Goal: Task Accomplishment & Management: Manage account settings

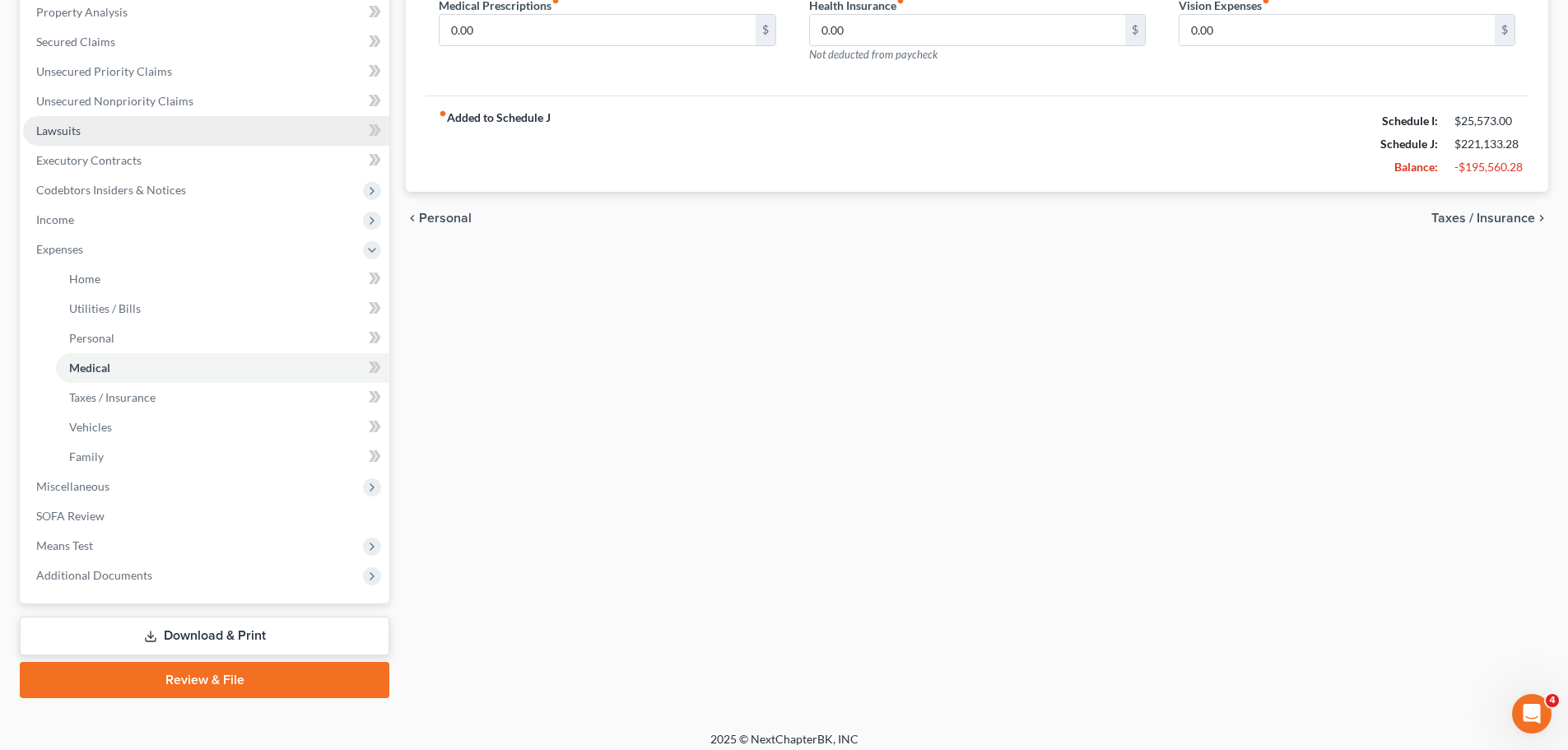
scroll to position [329, 0]
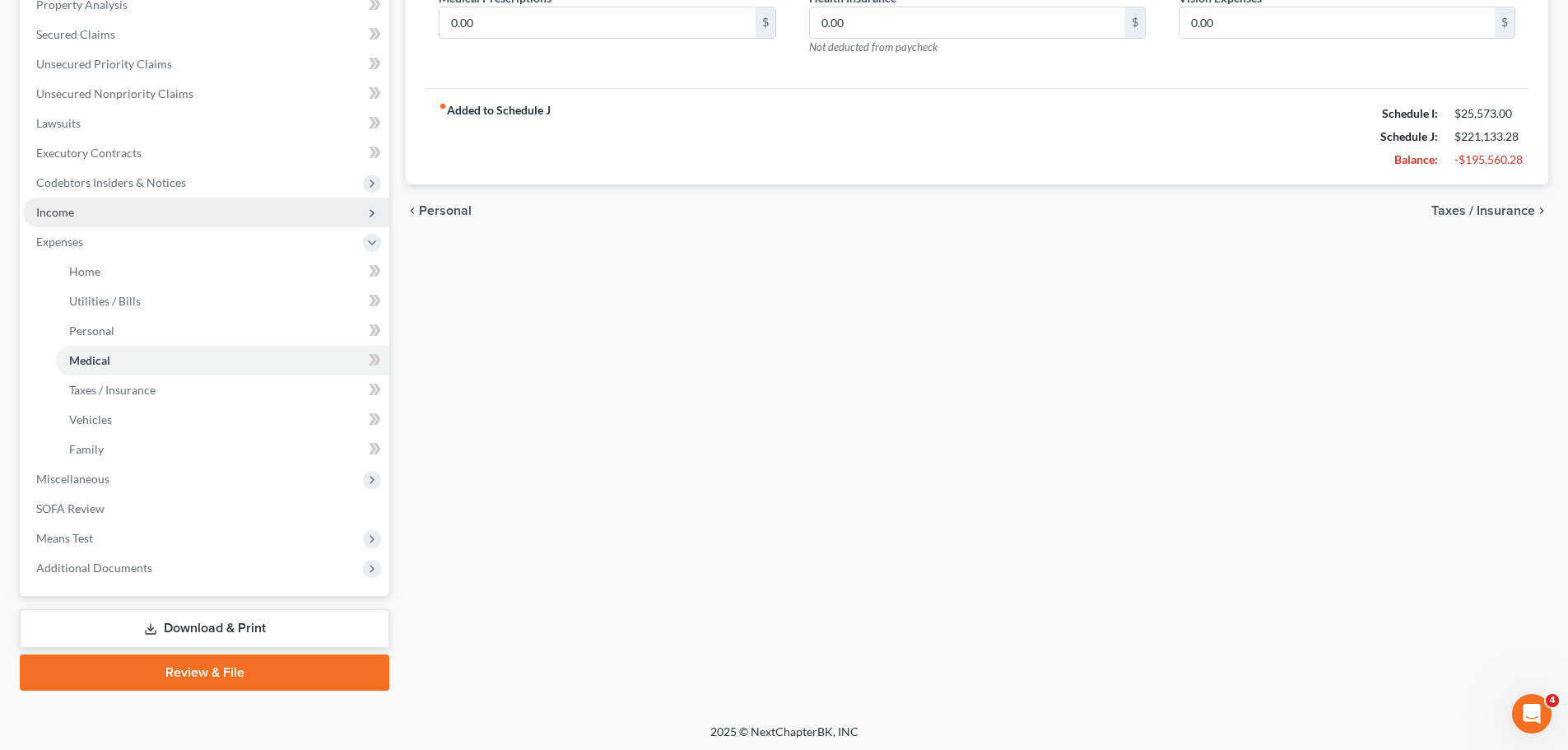
click at [76, 220] on span "Income" at bounding box center [206, 212] width 366 height 30
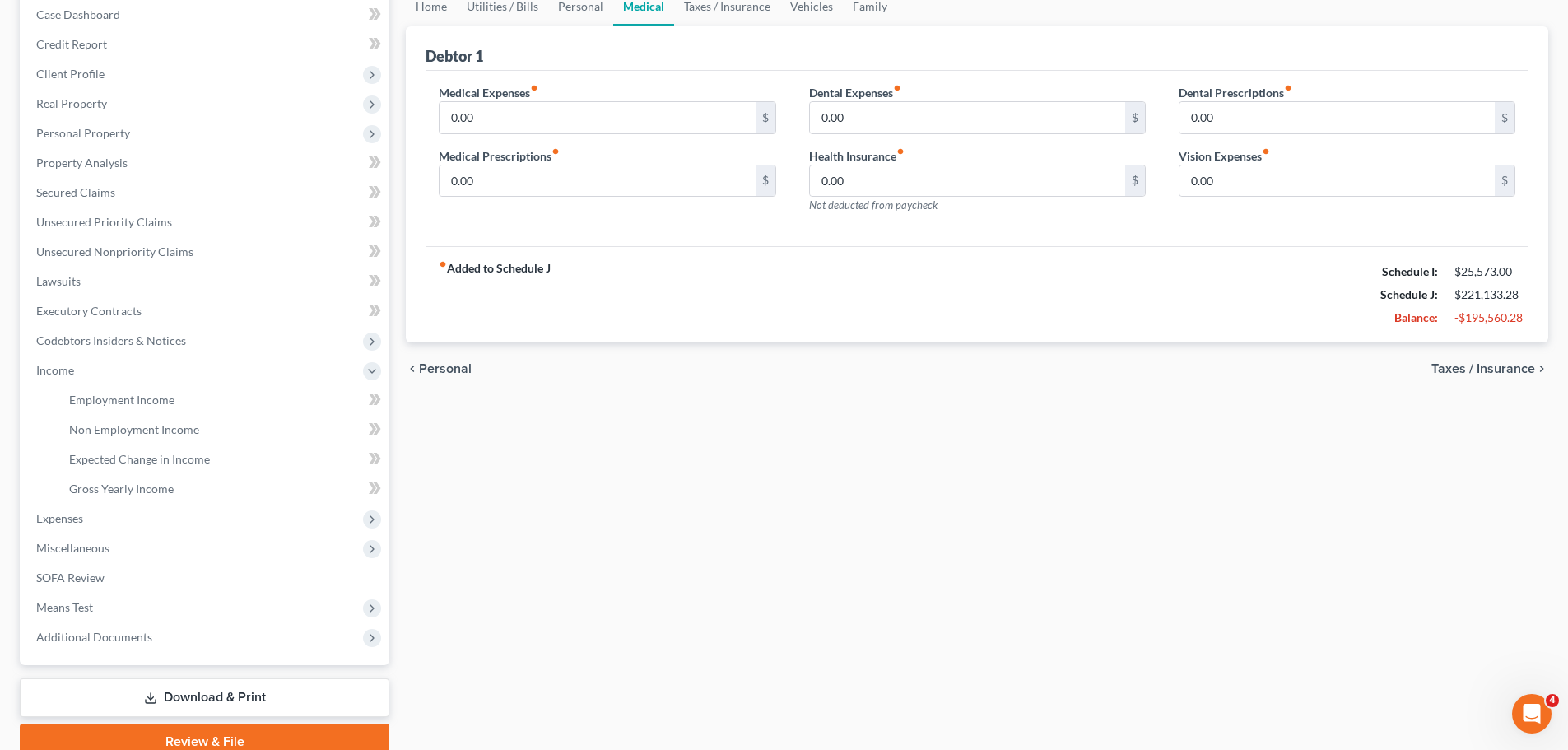
scroll to position [79, 0]
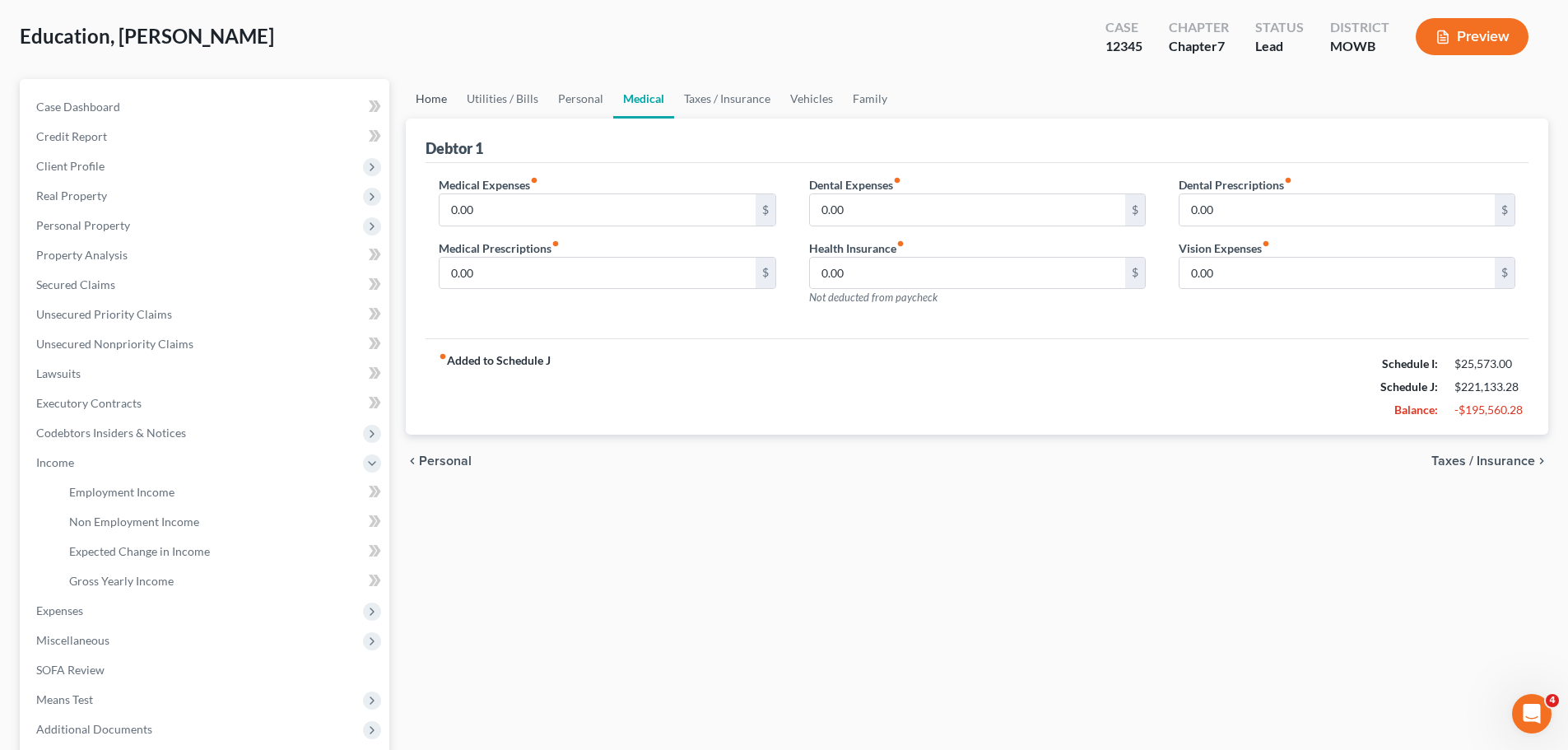
click at [437, 97] on link "Home" at bounding box center [431, 98] width 51 height 40
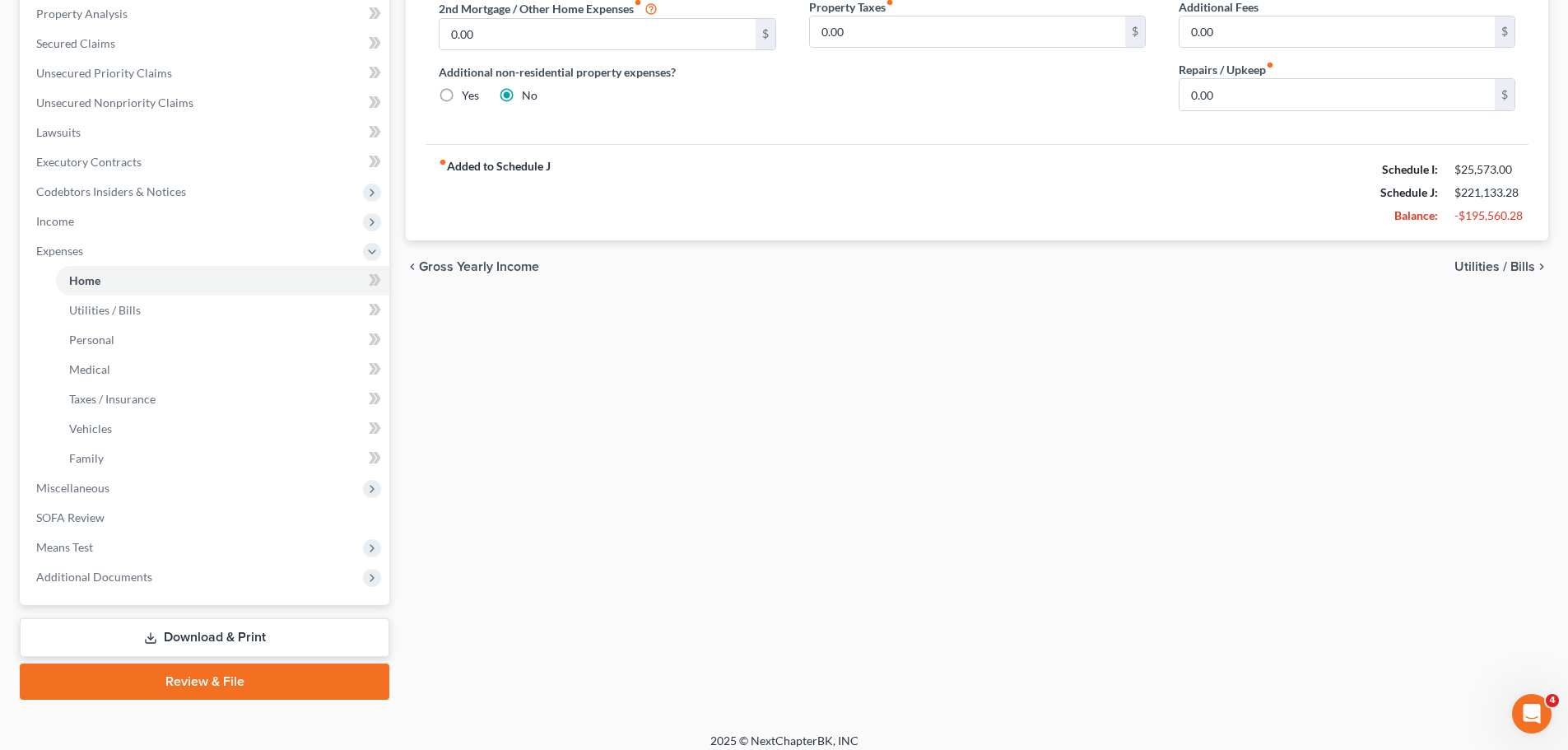
scroll to position [333, 0]
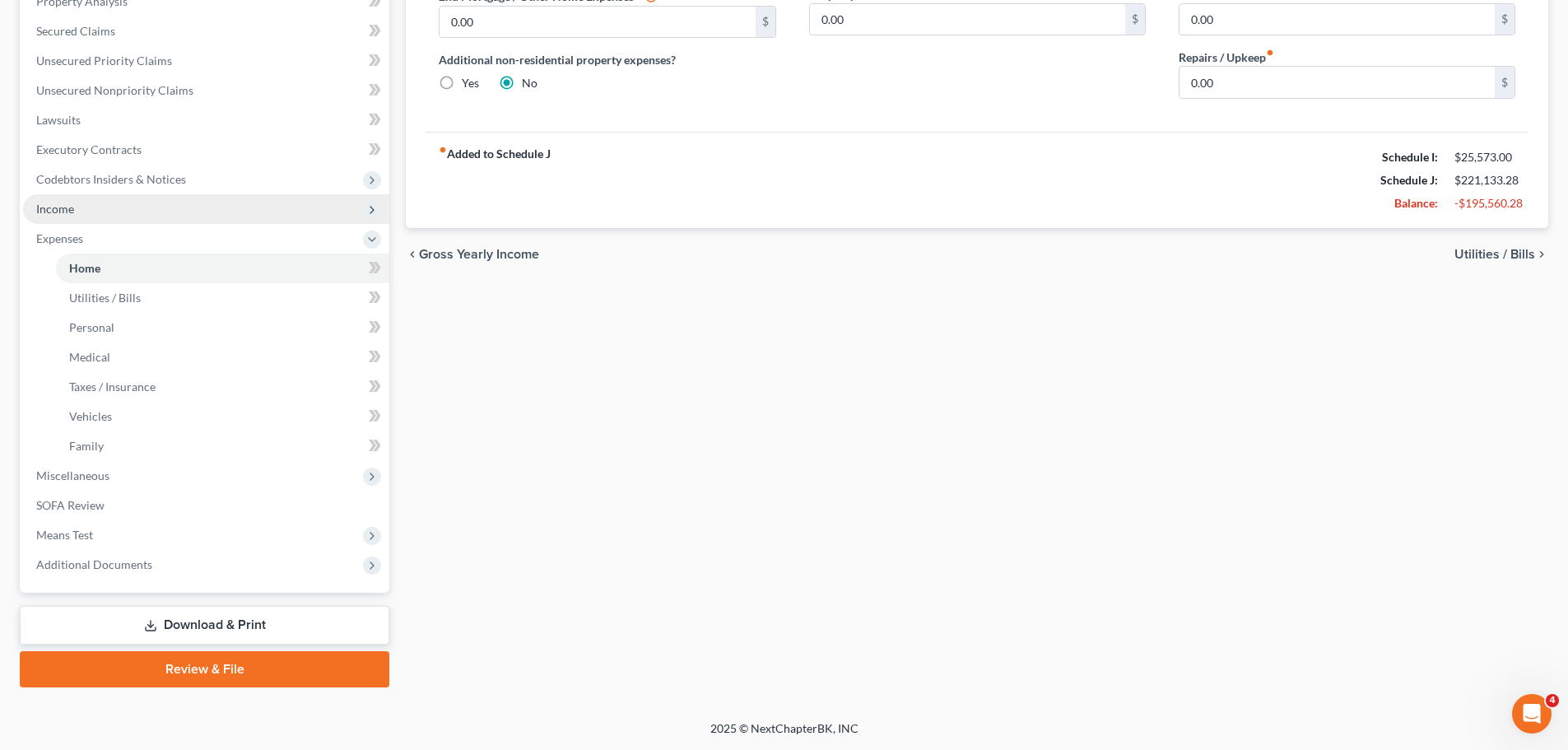
click at [59, 205] on span "Income" at bounding box center [55, 208] width 38 height 14
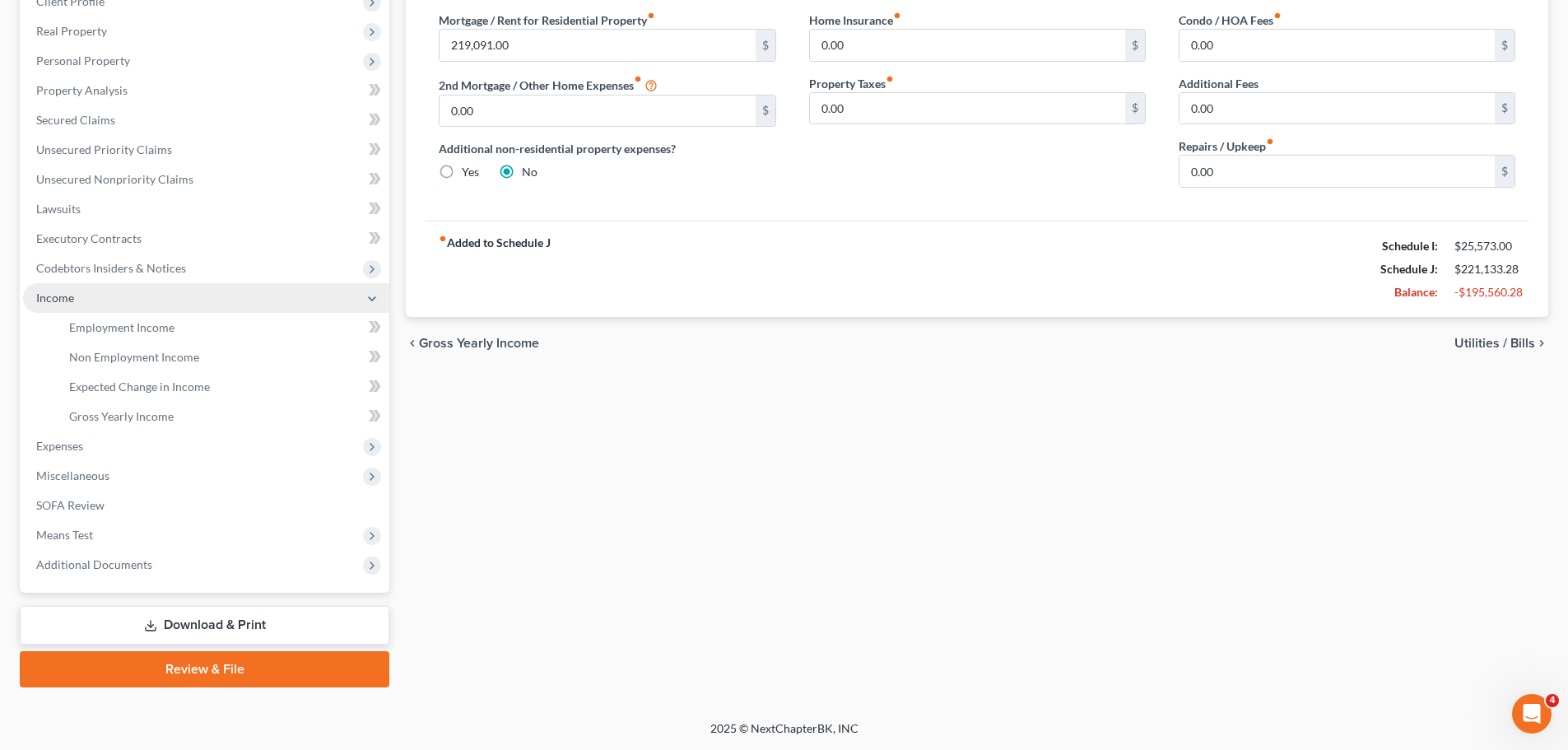
scroll to position [244, 0]
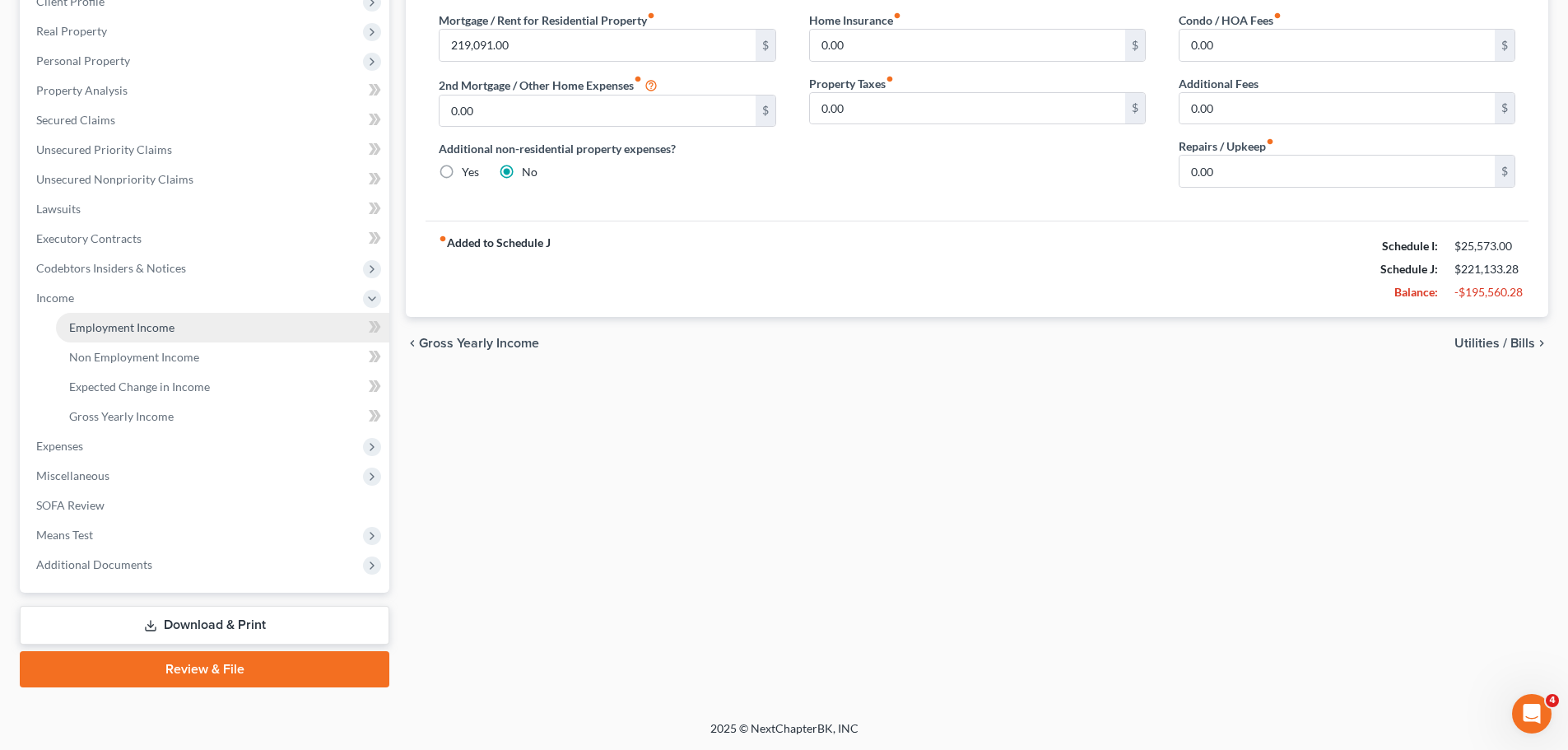
click at [121, 327] on span "Employment Income" at bounding box center [122, 327] width 105 height 14
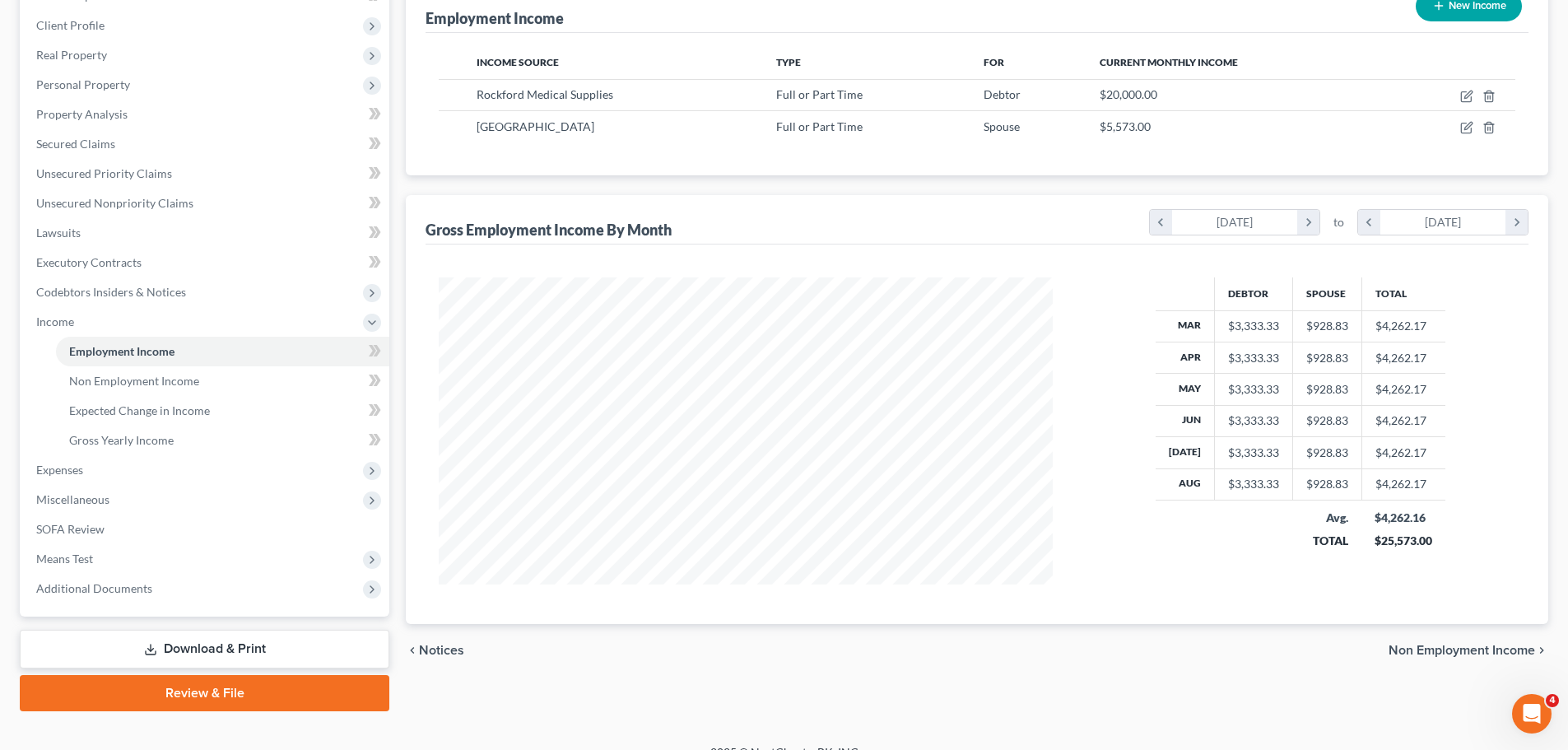
scroll to position [244, 0]
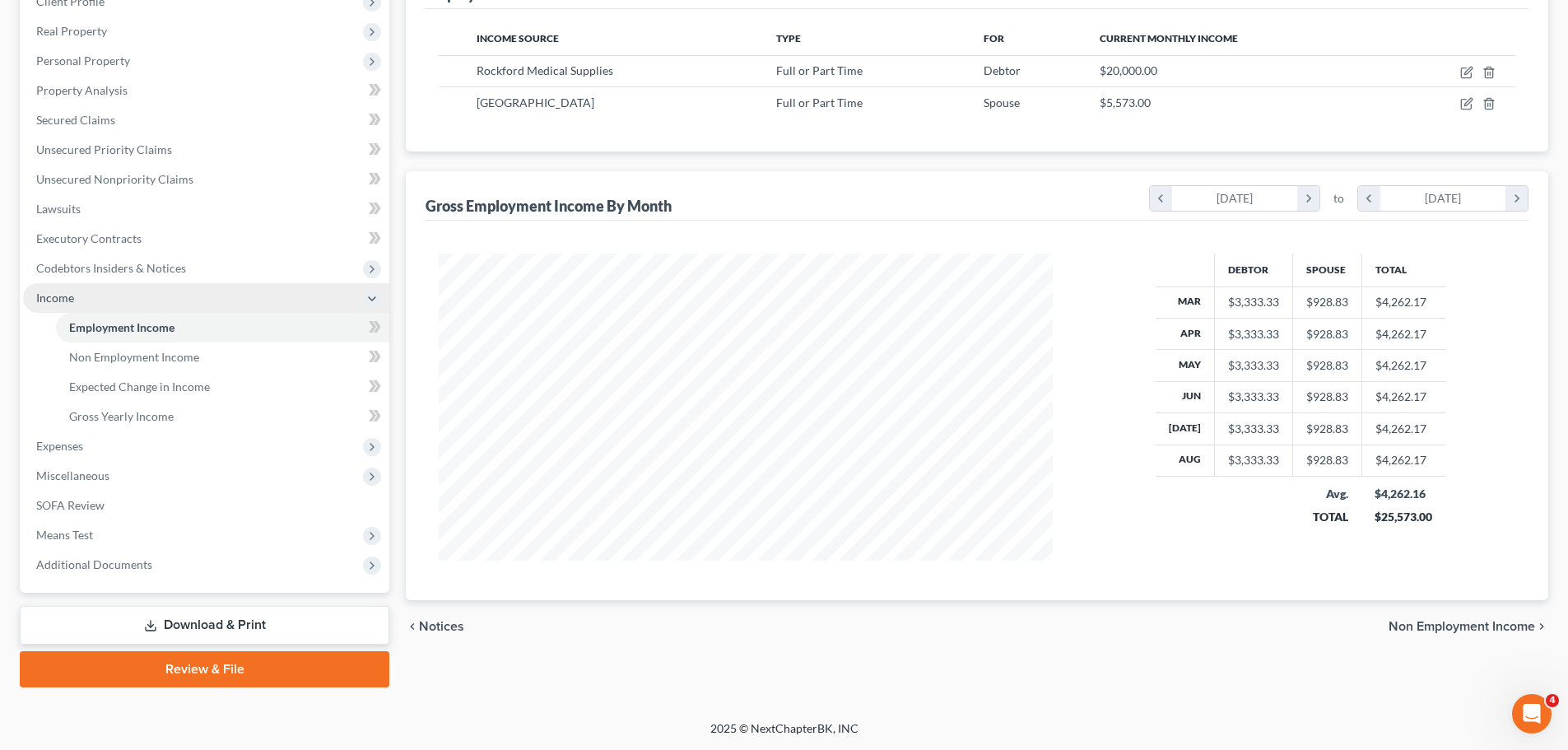
click at [371, 298] on icon at bounding box center [372, 299] width 14 height 14
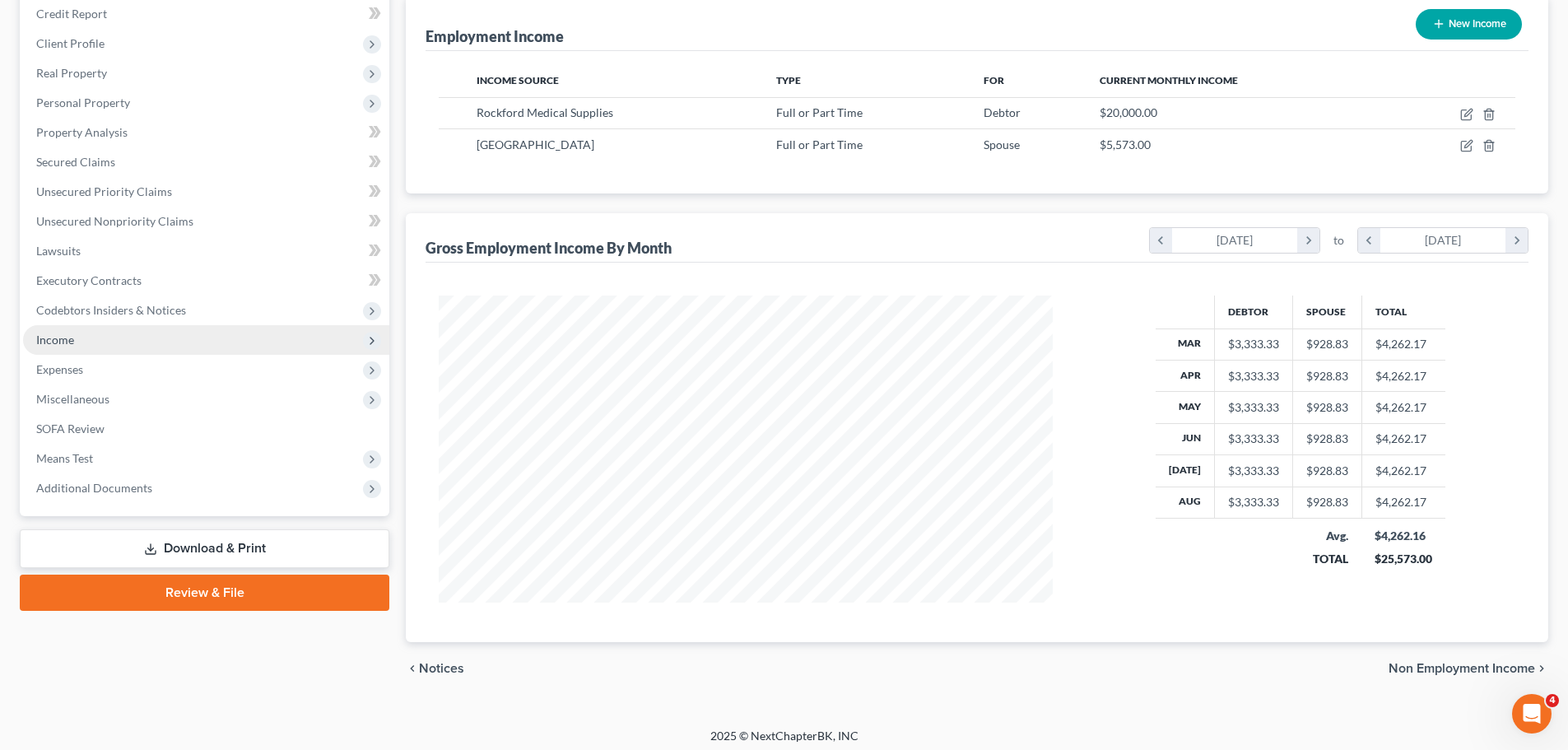
scroll to position [209, 0]
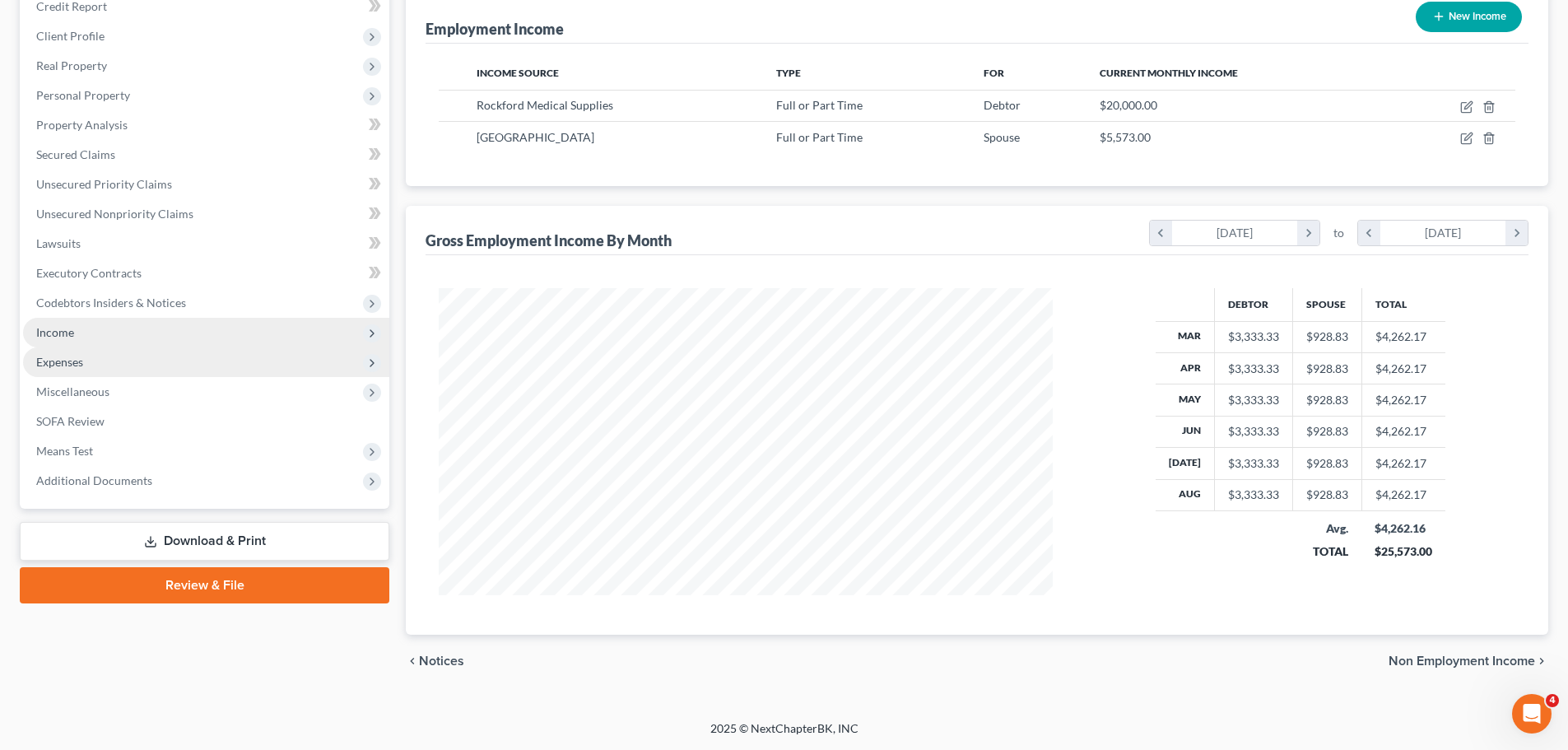
click at [369, 367] on icon at bounding box center [372, 363] width 14 height 14
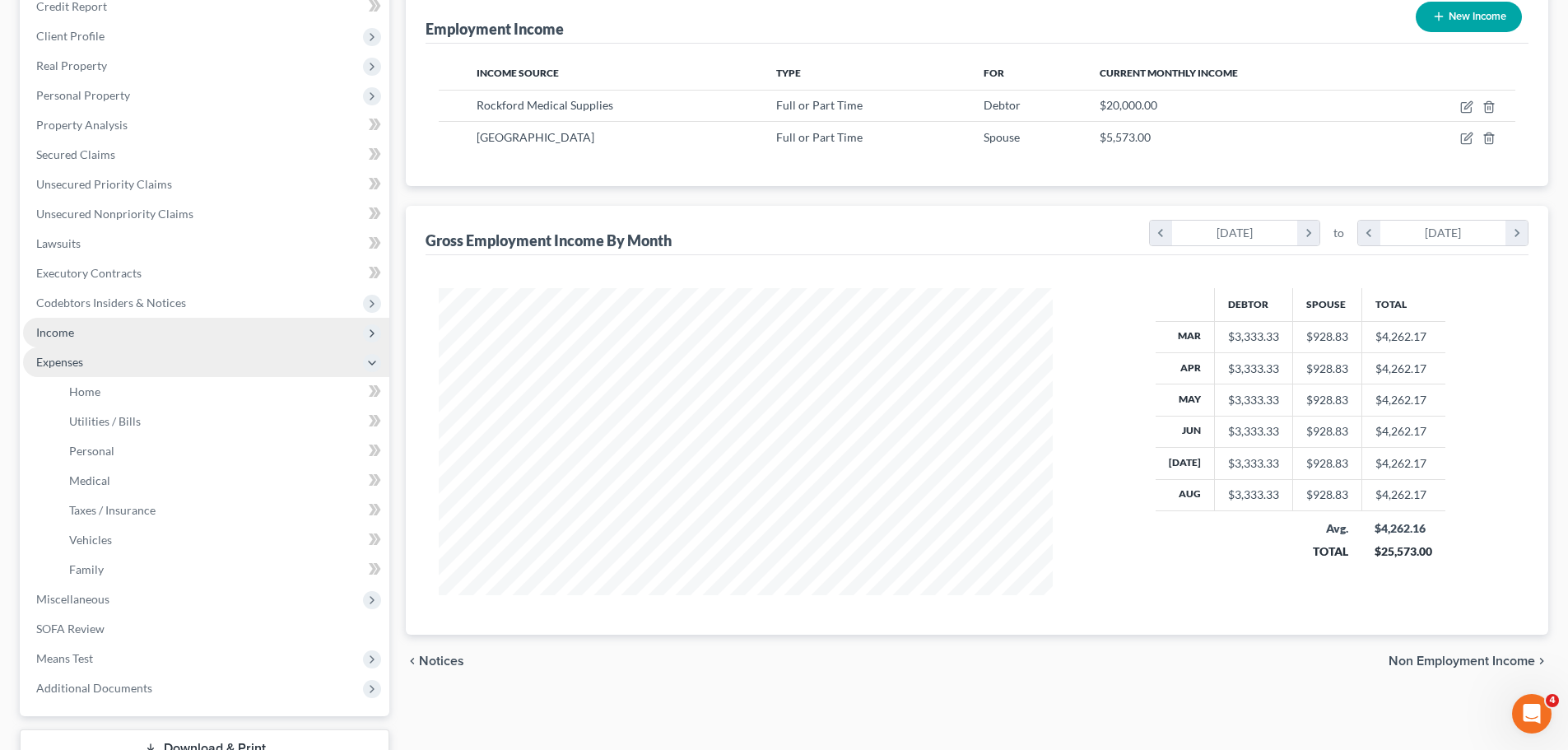
scroll to position [291, 0]
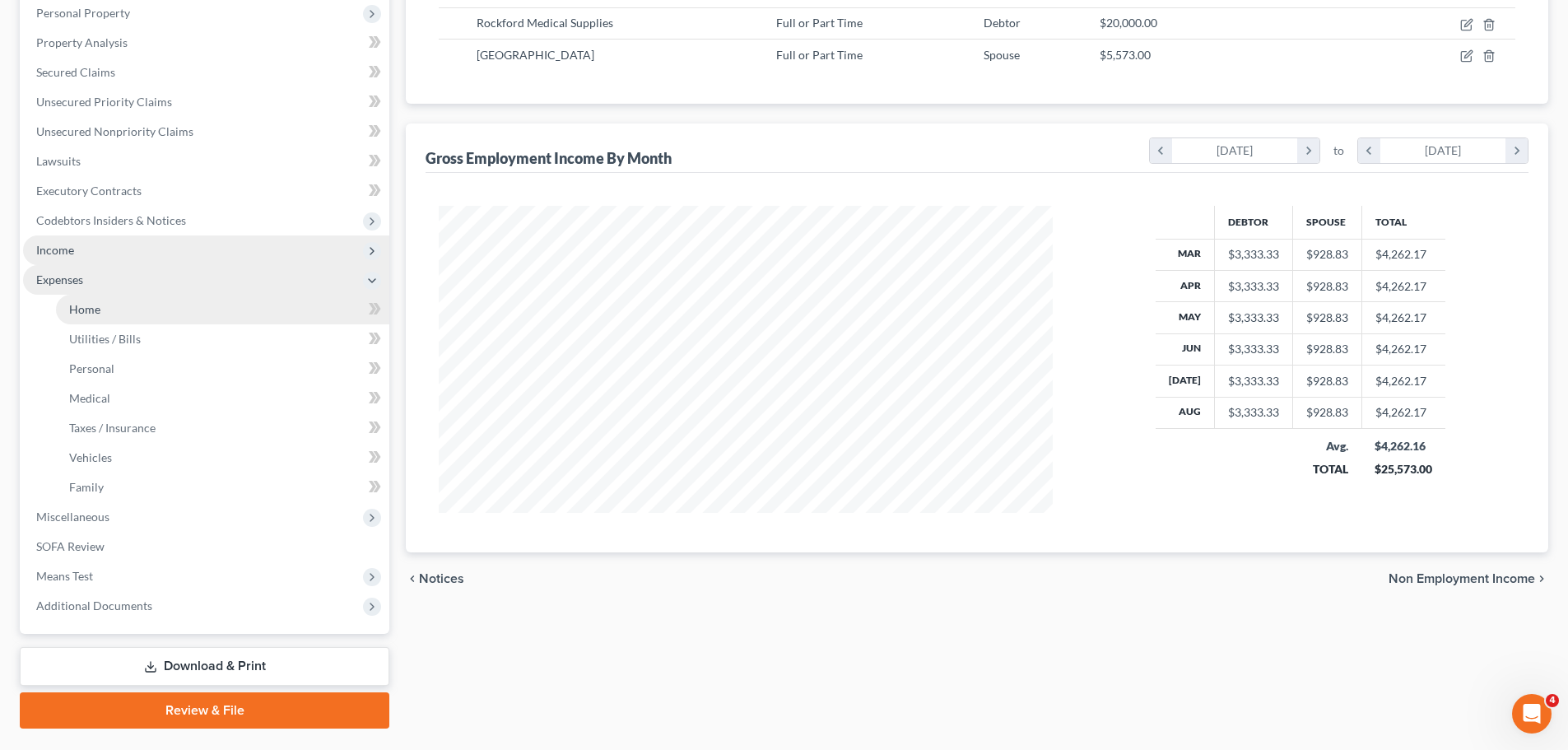
click at [157, 315] on link "Home" at bounding box center [223, 309] width 333 height 30
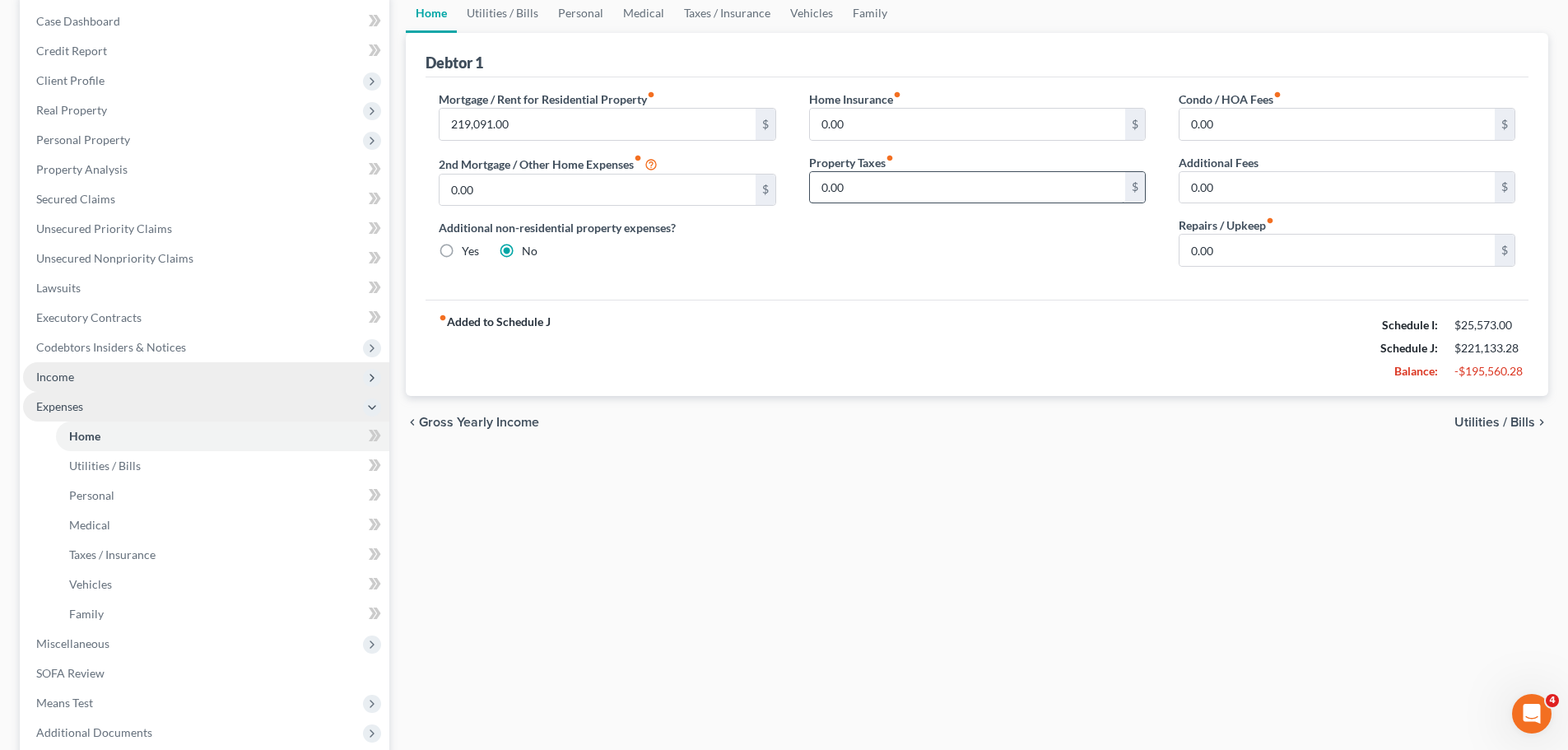
scroll to position [247, 0]
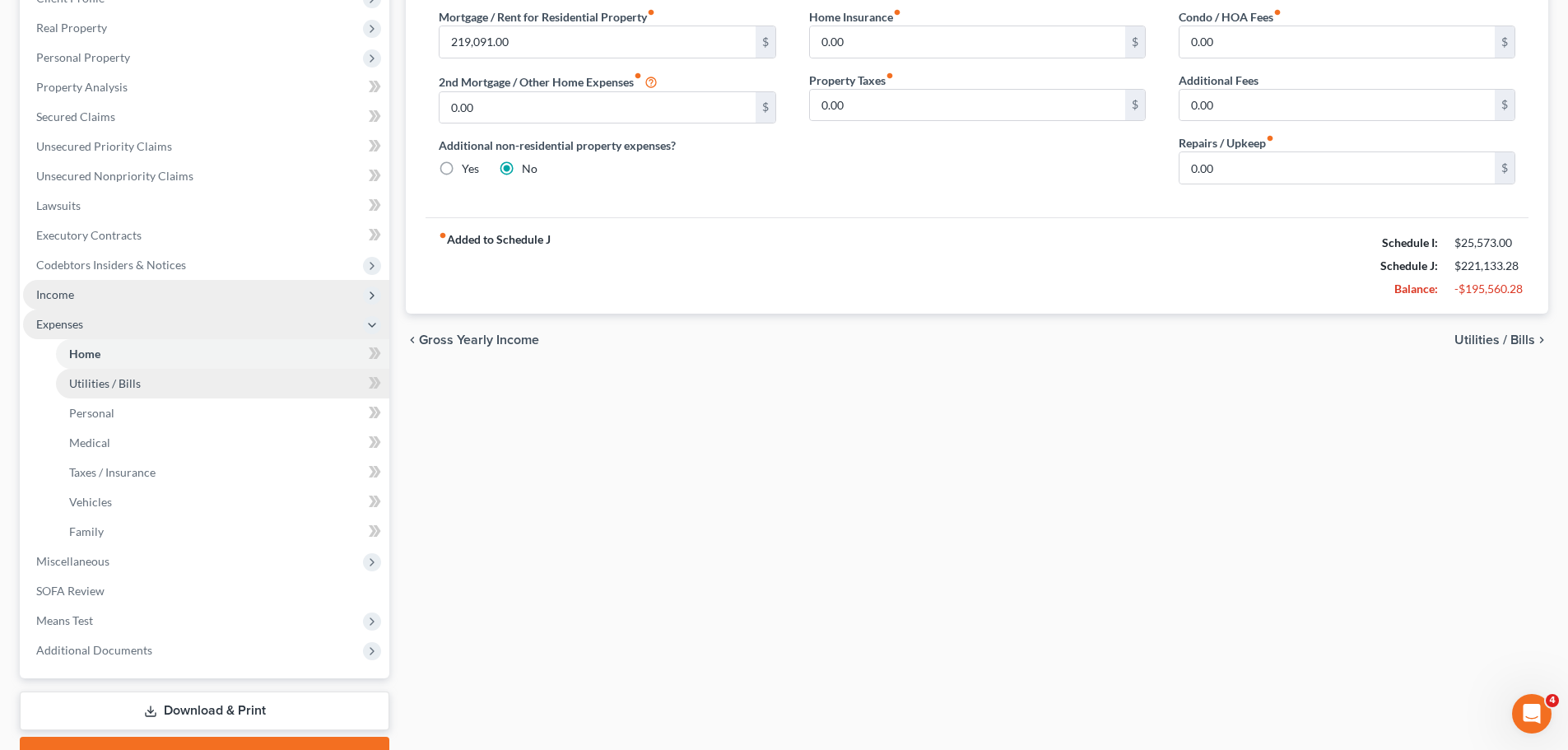
click at [123, 384] on span "Utilities / Bills" at bounding box center [105, 383] width 72 height 14
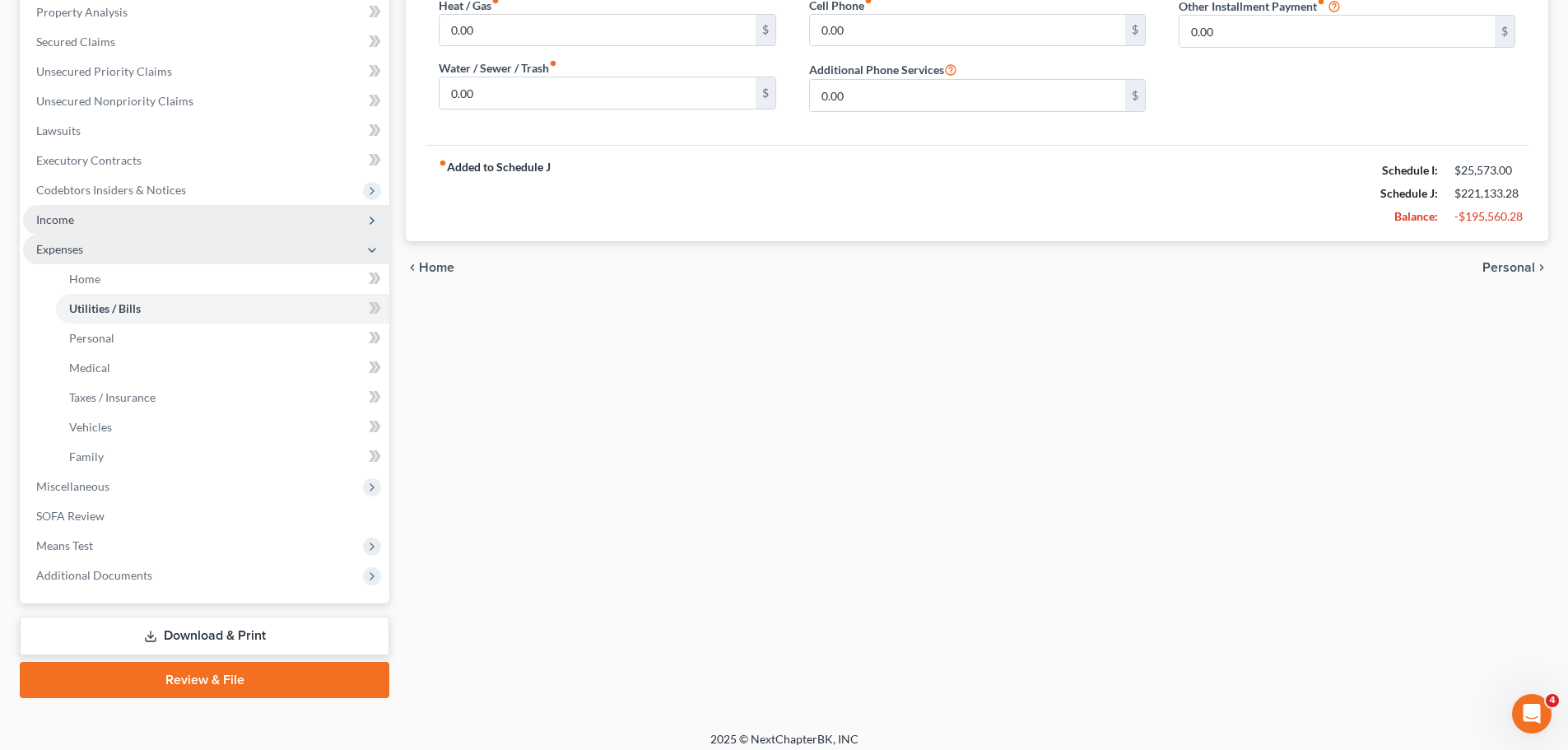
scroll to position [329, 0]
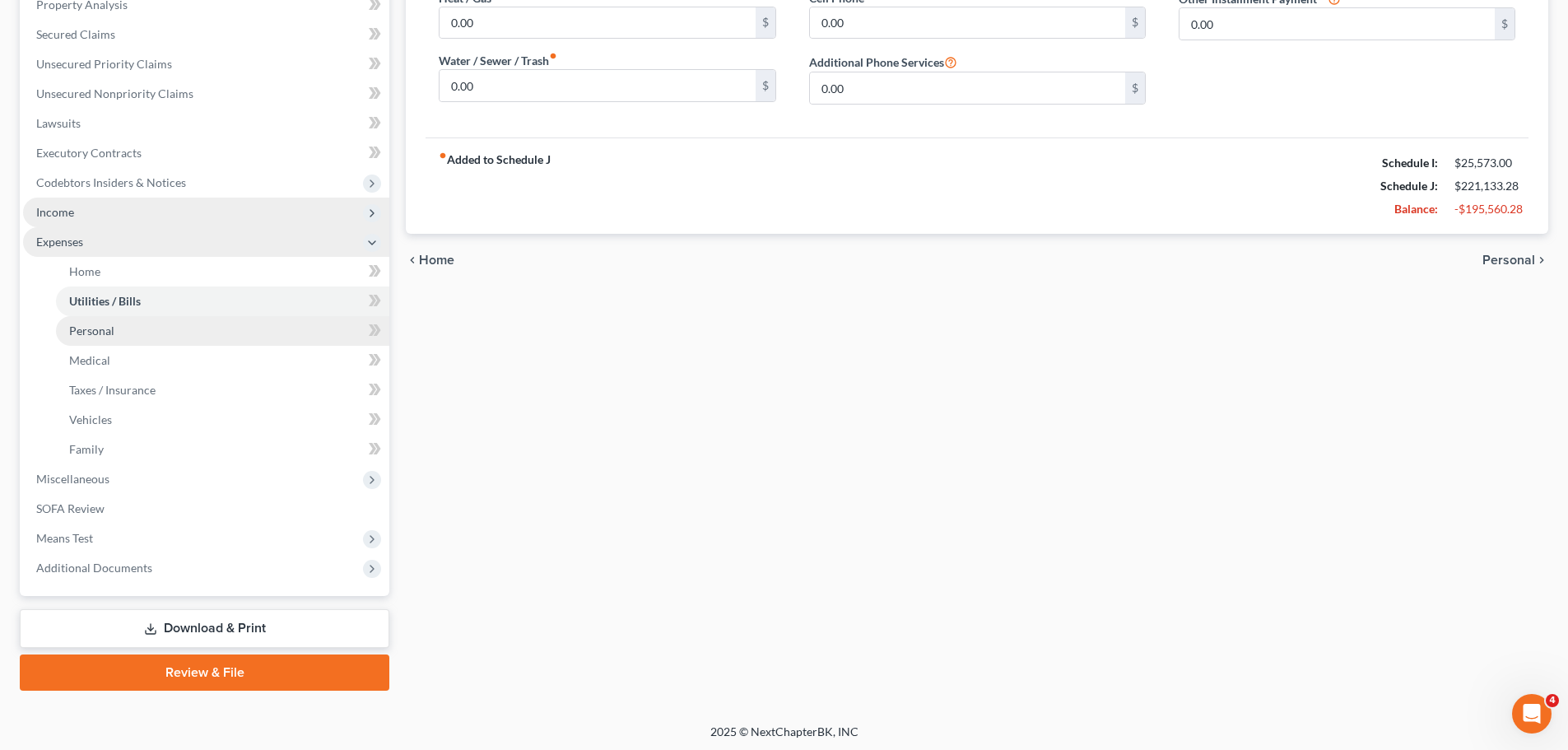
click at [80, 328] on span "Personal" at bounding box center [91, 330] width 45 height 14
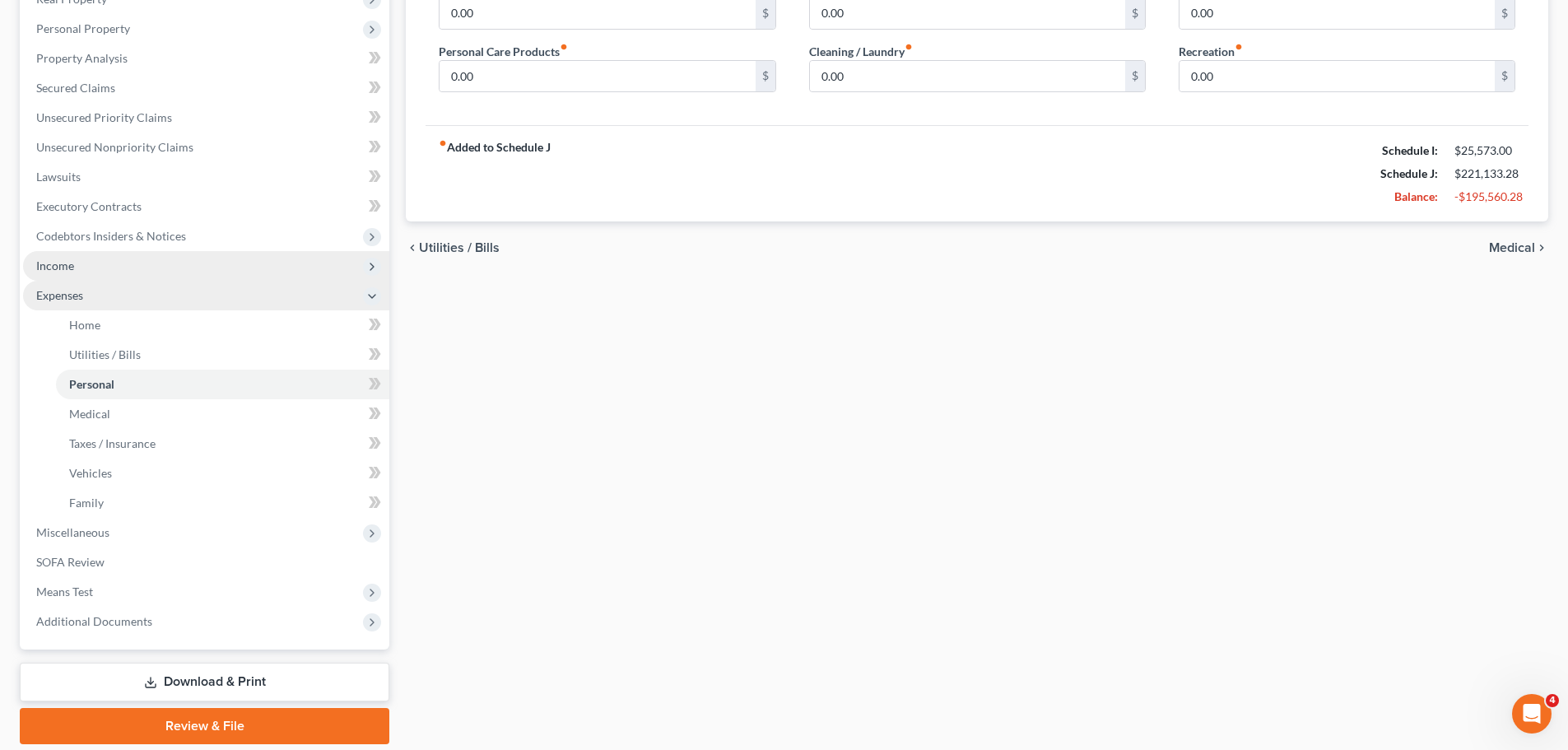
scroll to position [329, 0]
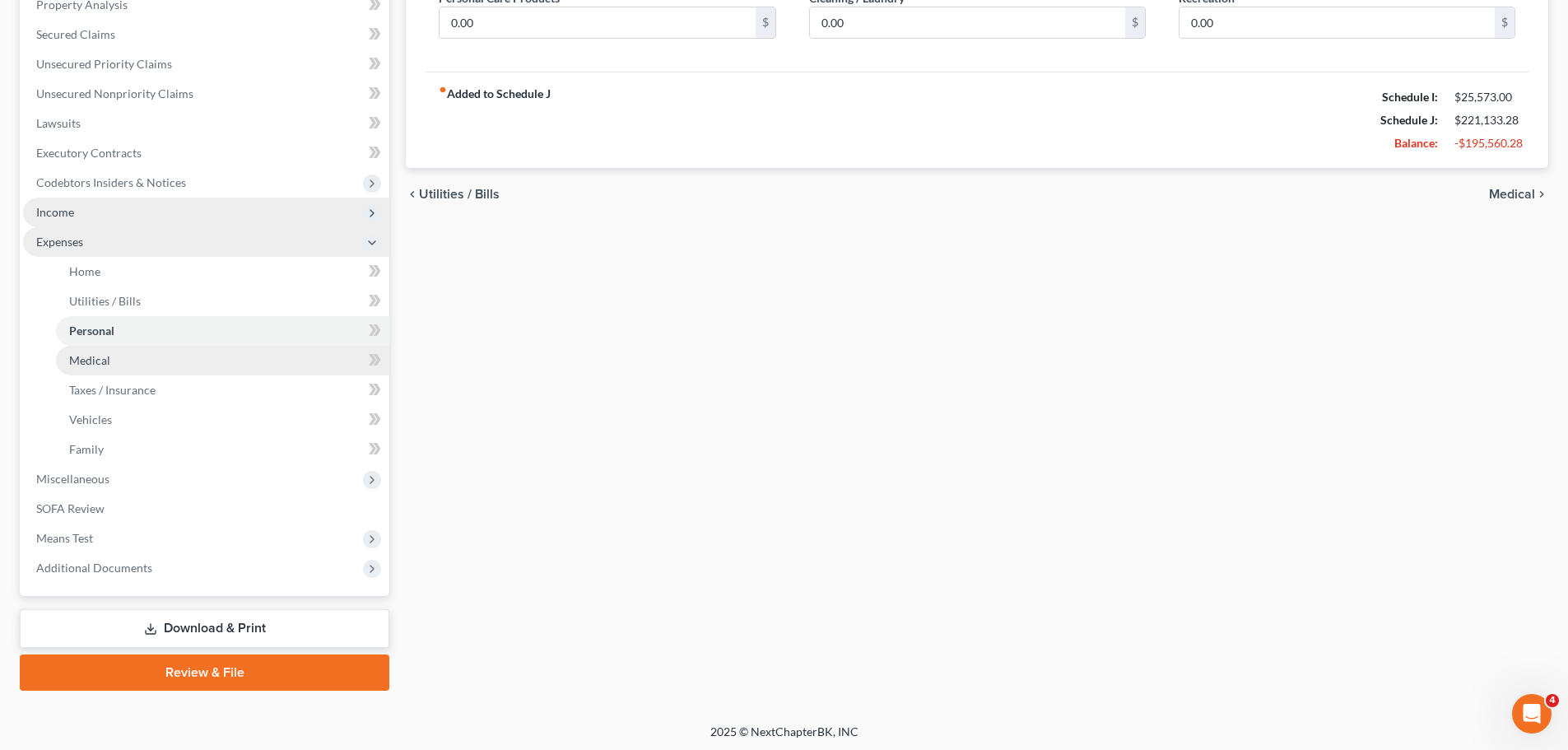
click at [119, 366] on link "Medical" at bounding box center [223, 360] width 333 height 30
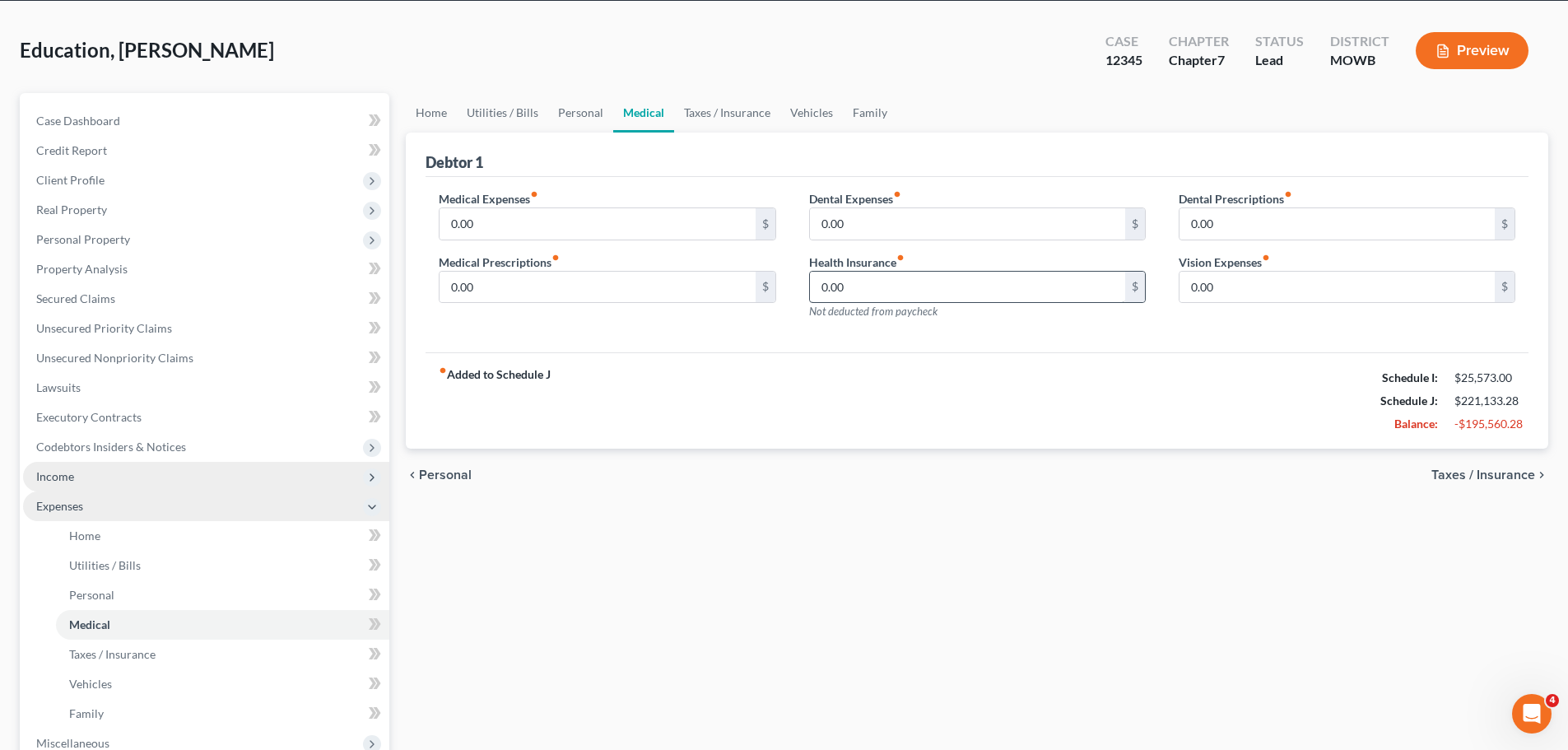
scroll to position [247, 0]
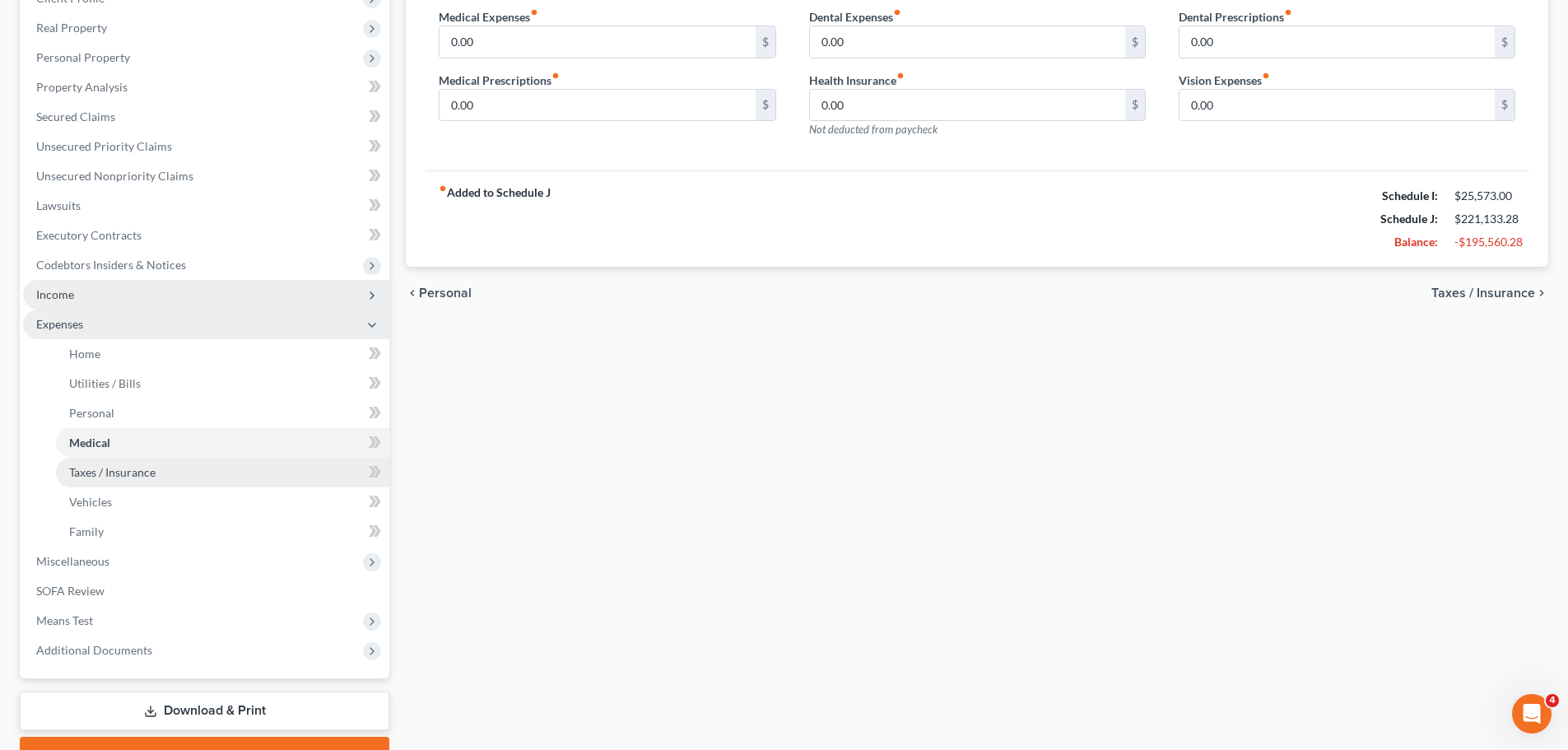
click at [138, 465] on span "Taxes / Insurance" at bounding box center [113, 472] width 86 height 14
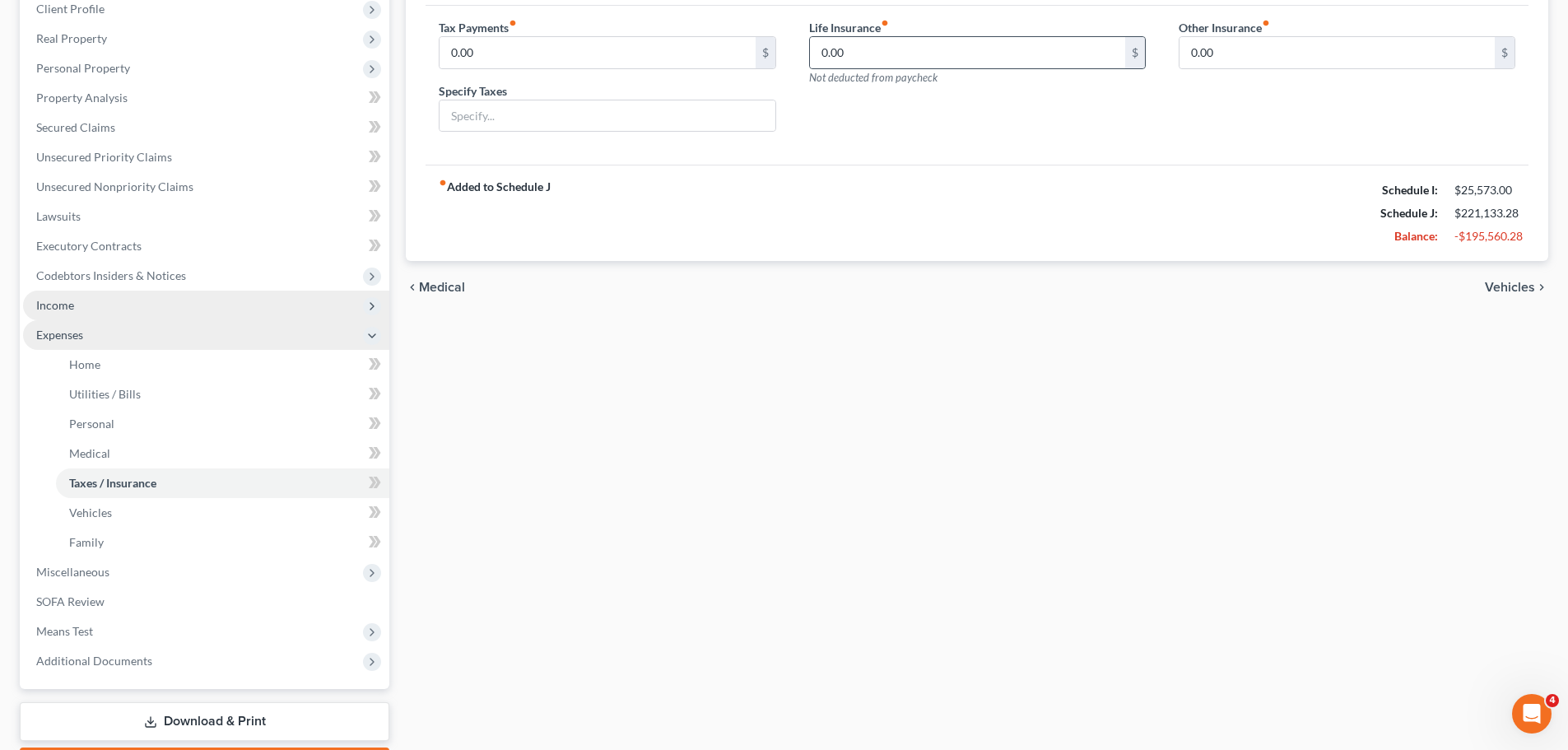
scroll to position [247, 0]
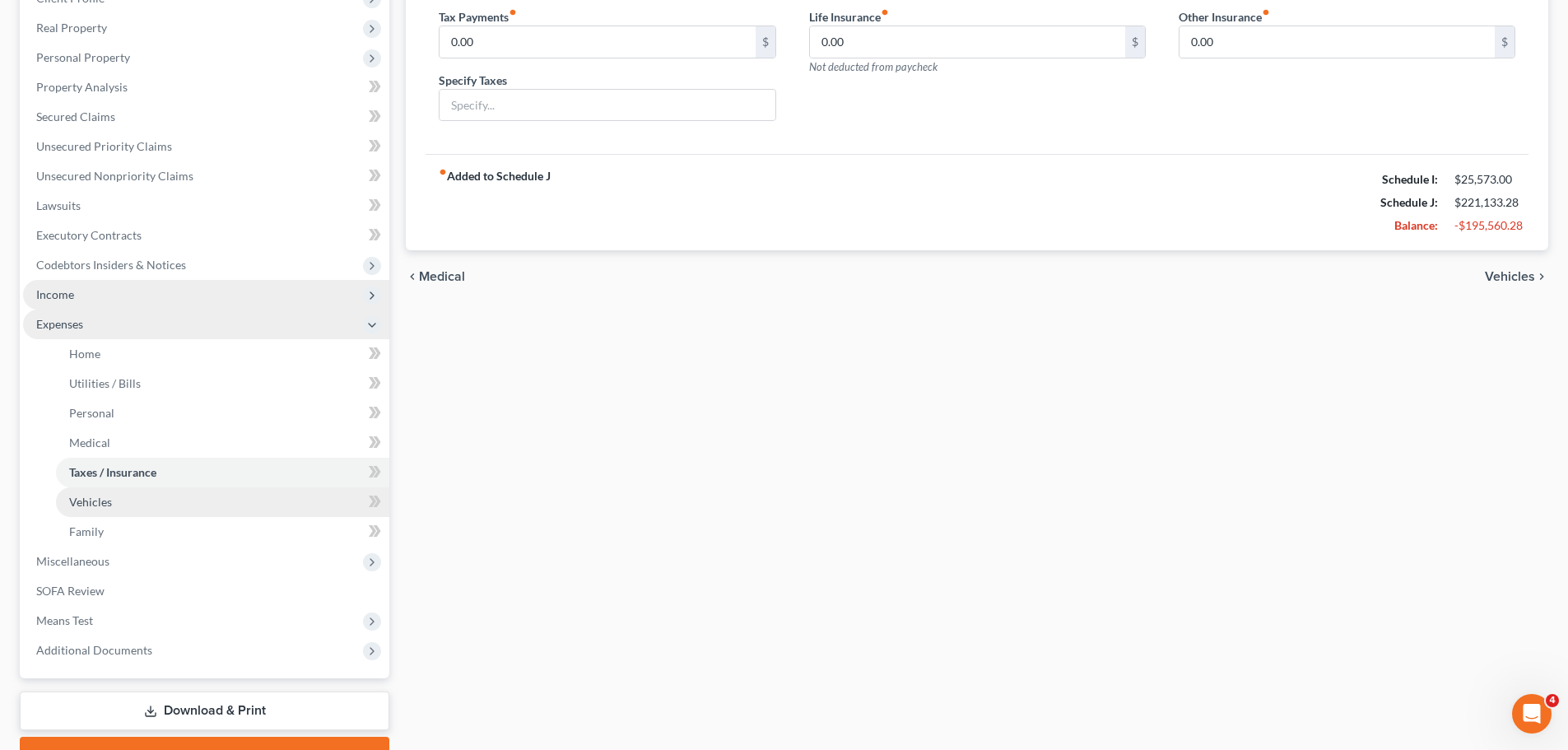
click at [63, 498] on link "Vehicles" at bounding box center [223, 502] width 333 height 30
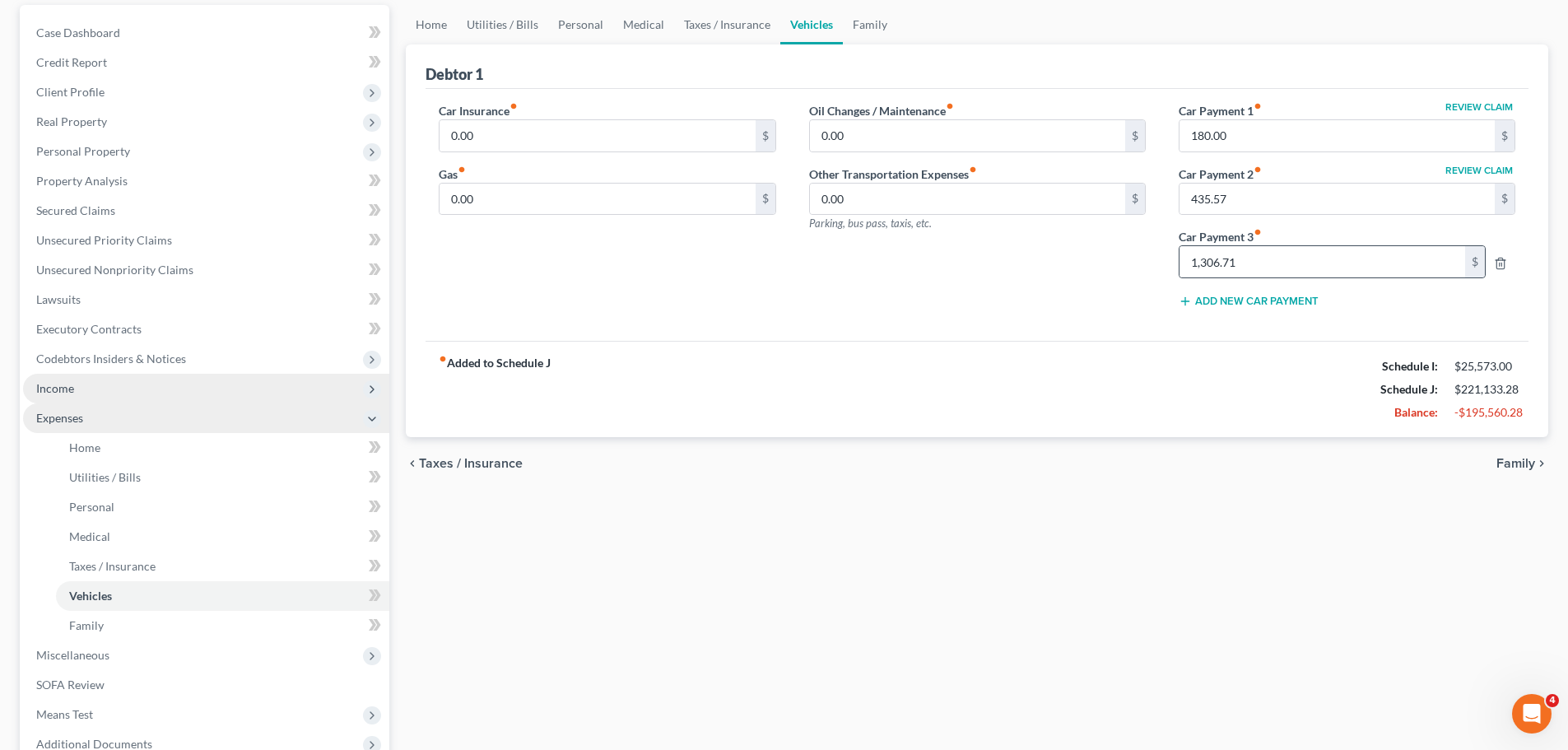
scroll to position [329, 0]
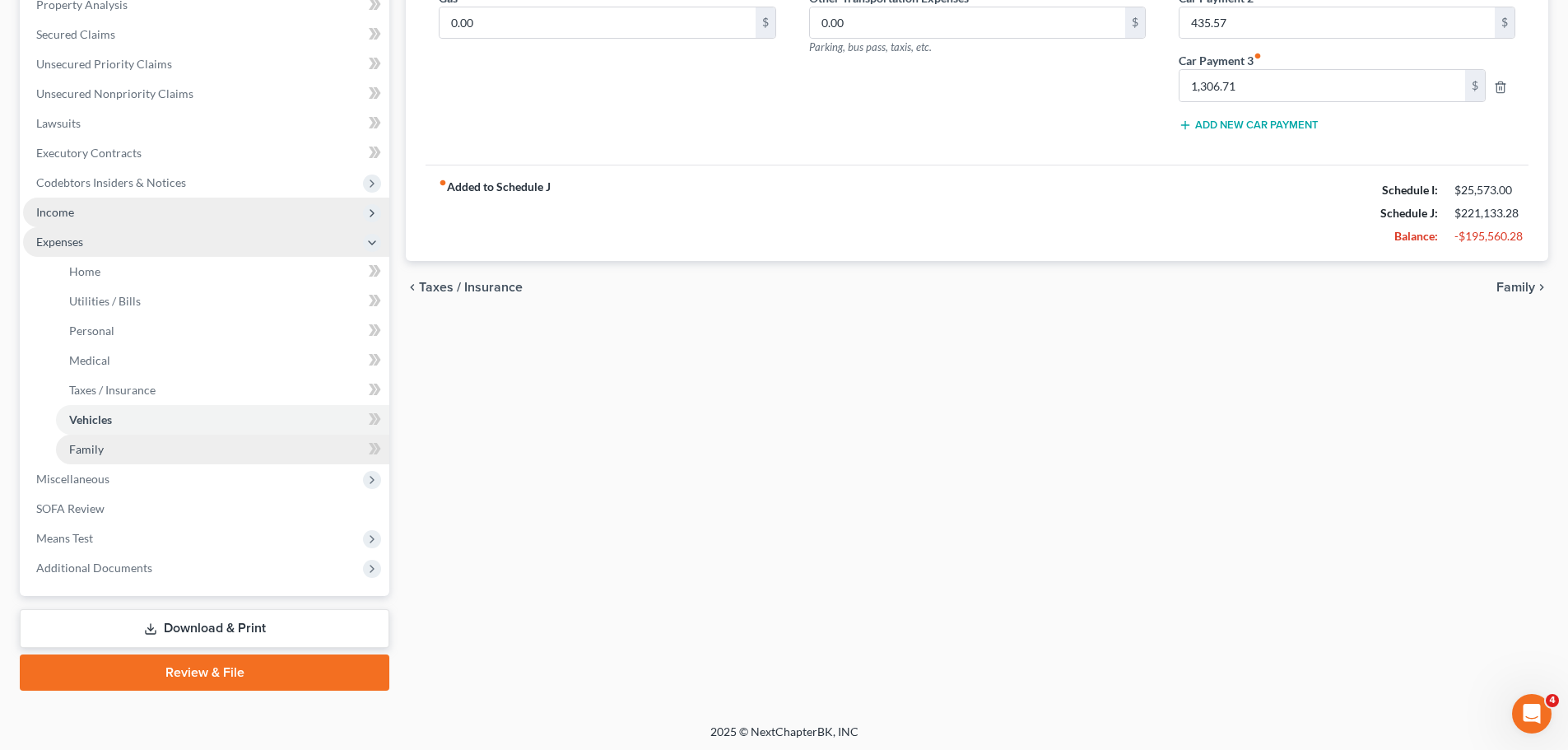
click at [129, 450] on link "Family" at bounding box center [223, 449] width 333 height 30
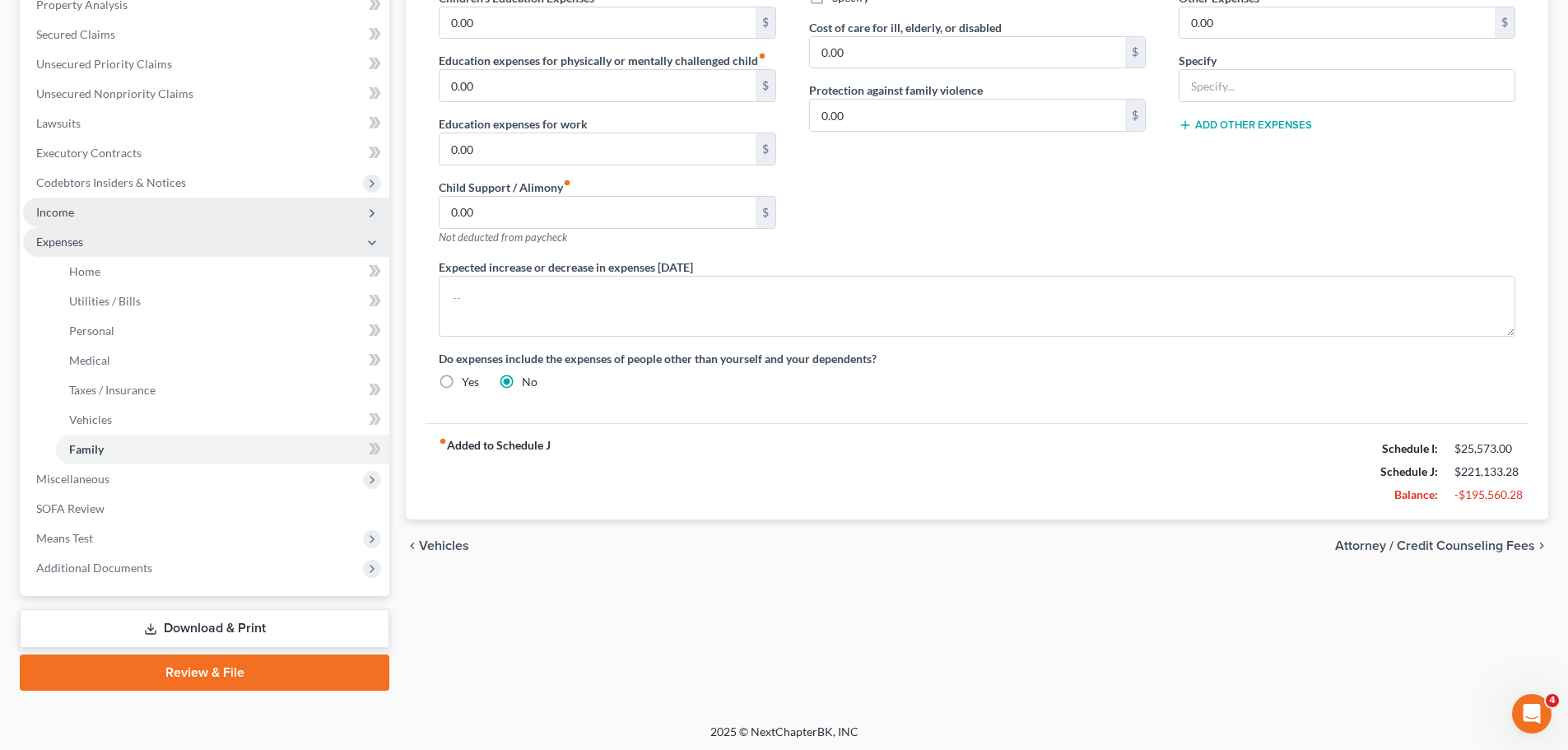
scroll to position [333, 0]
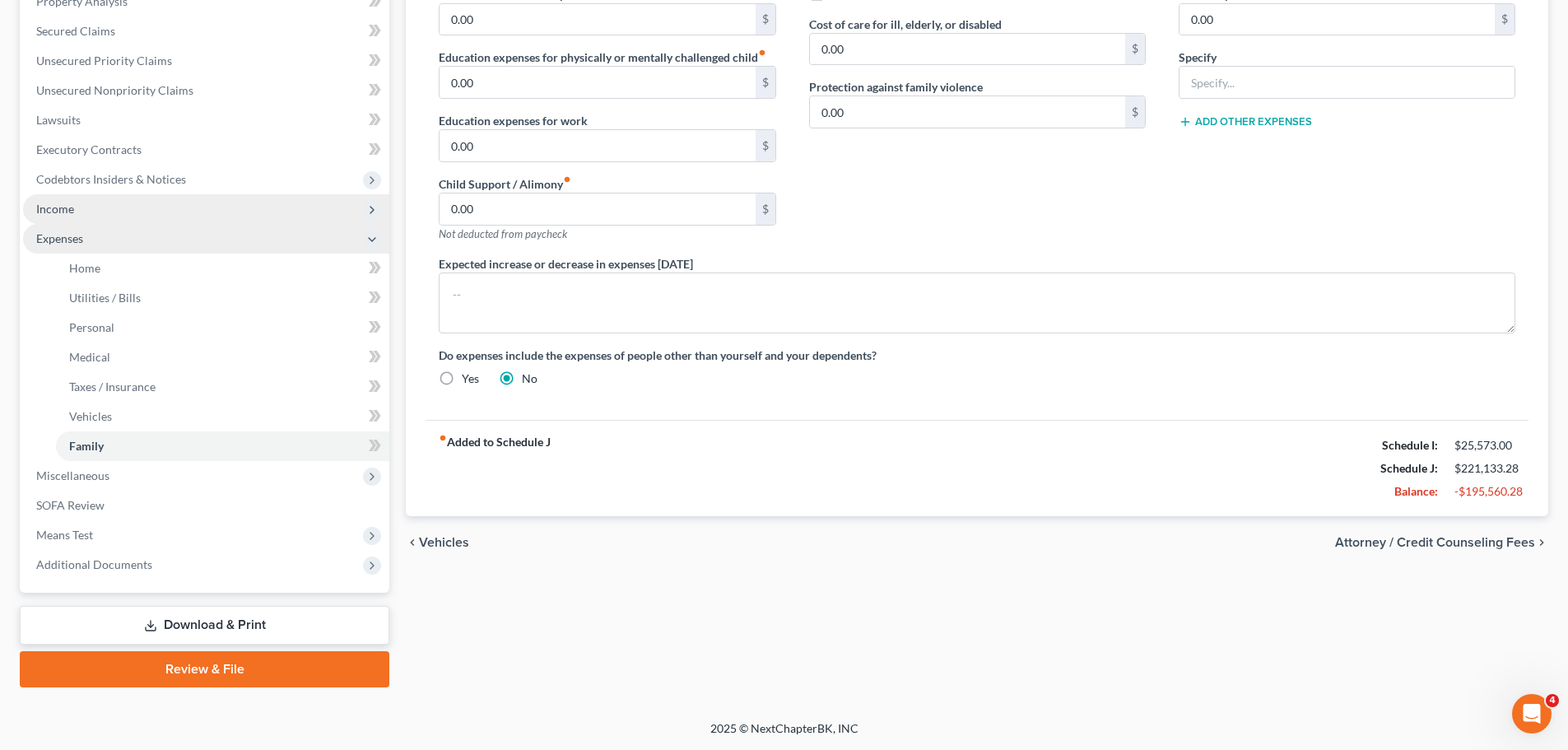
click at [378, 233] on icon at bounding box center [372, 240] width 14 height 14
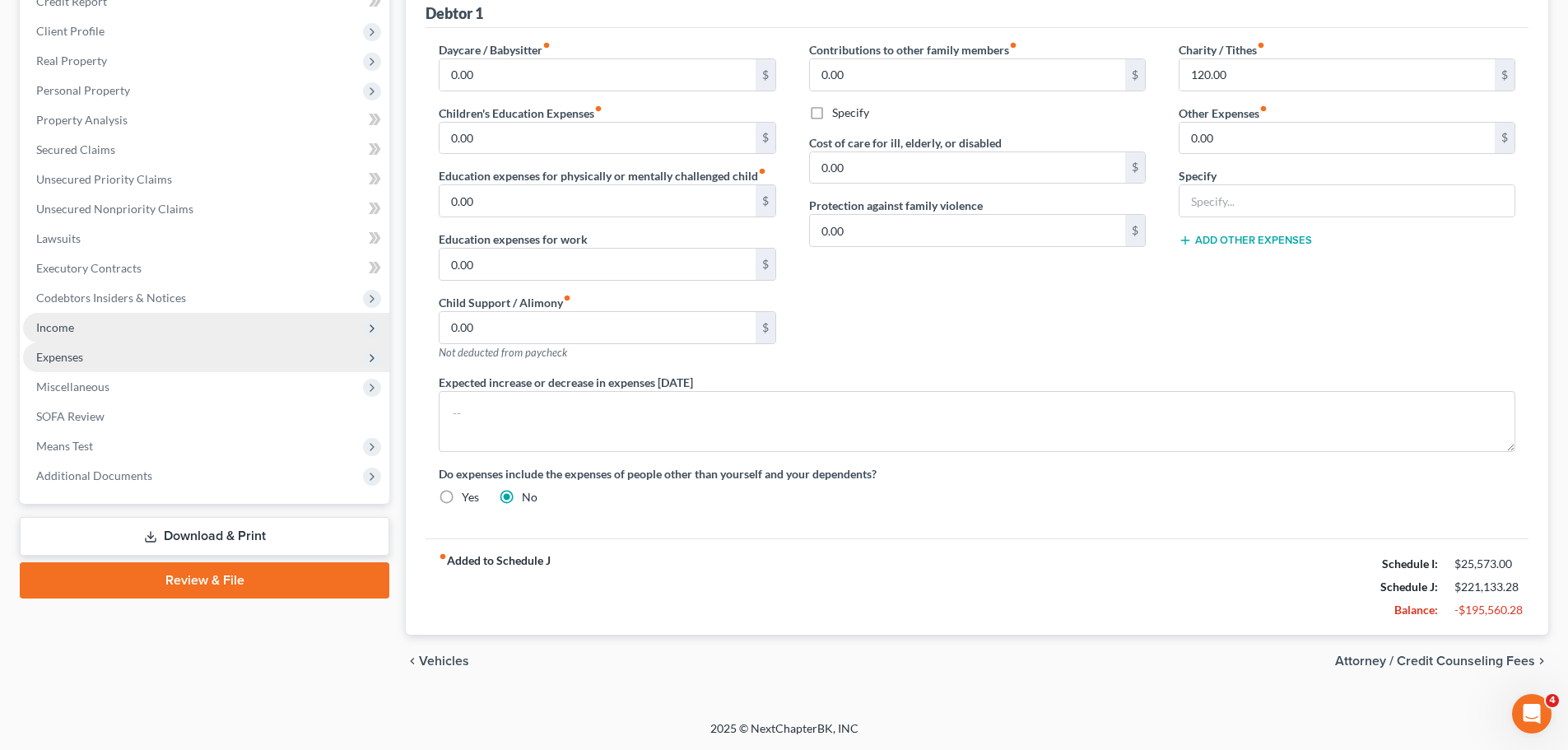
scroll to position [214, 0]
